Goal: Information Seeking & Learning: Learn about a topic

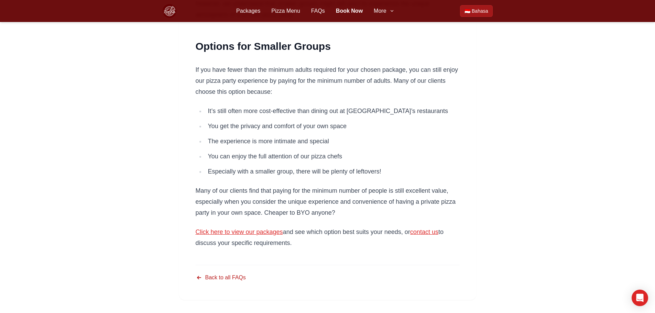
scroll to position [275, 0]
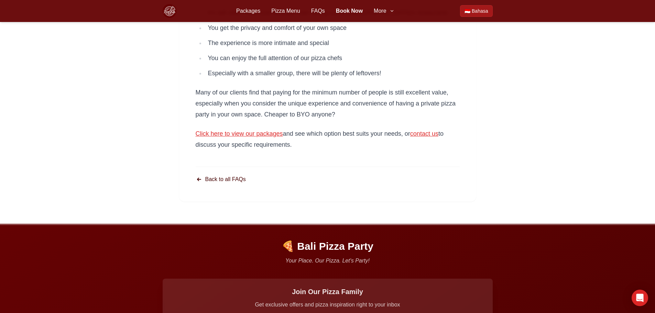
click at [226, 177] on link "Back to all FAQs" at bounding box center [221, 179] width 50 height 8
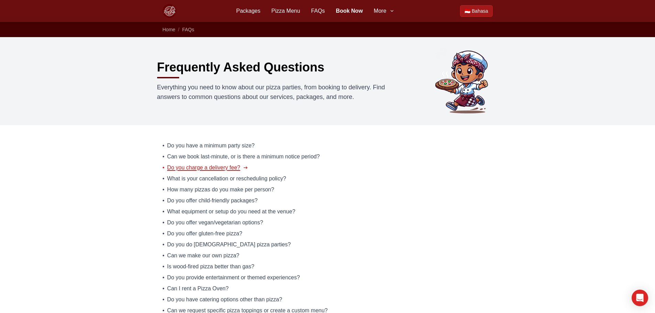
click at [196, 167] on span "Do you charge a delivery fee?" at bounding box center [203, 168] width 73 height 8
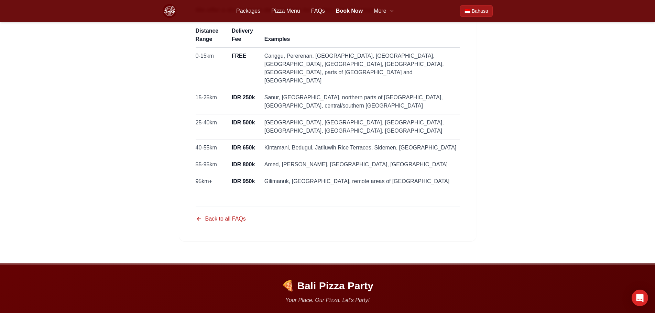
scroll to position [172, 0]
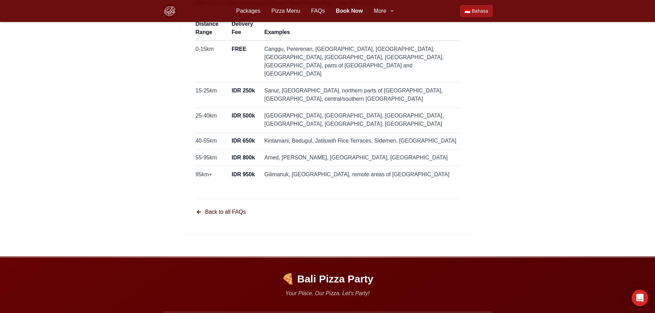
click at [237, 208] on link "Back to all FAQs" at bounding box center [221, 212] width 50 height 8
